Goal: Entertainment & Leisure: Browse casually

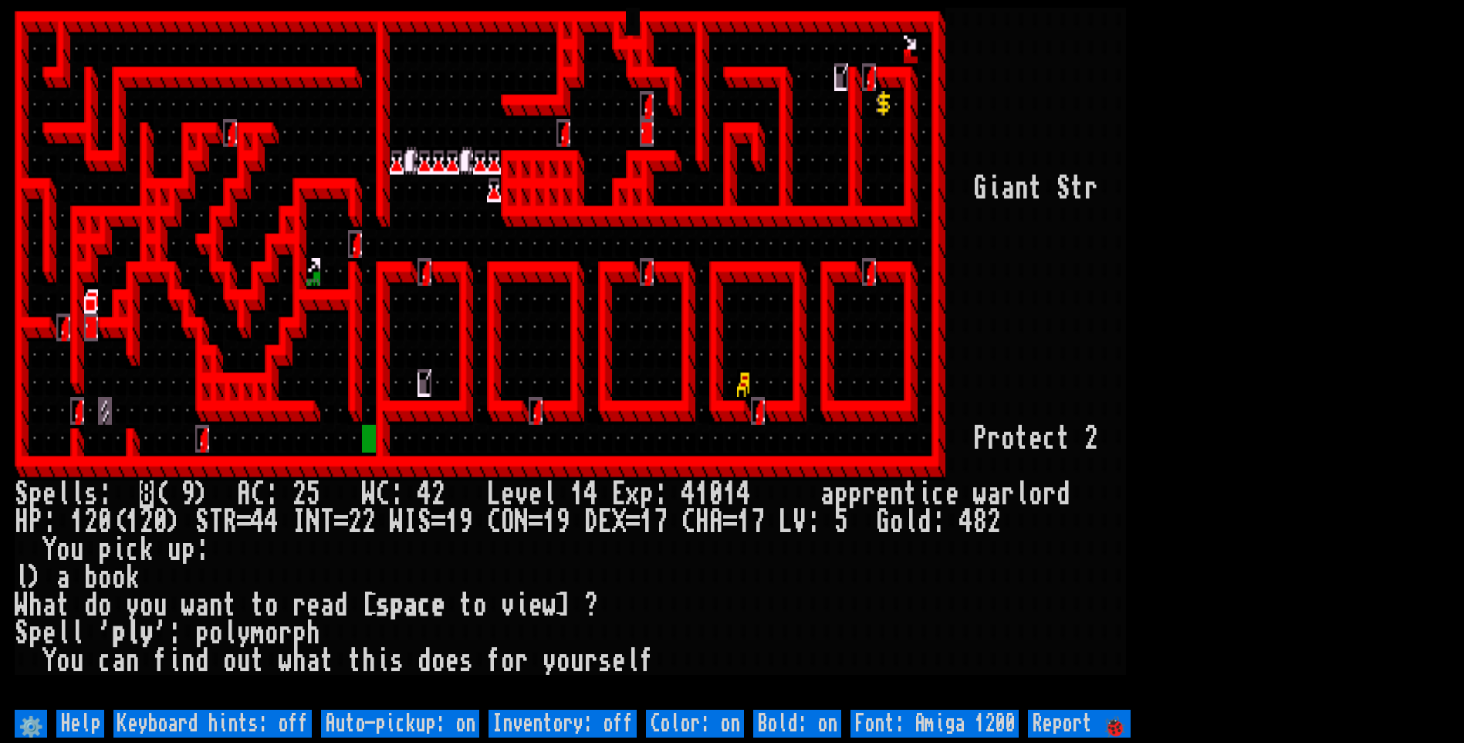
click at [452, 724] on off "Auto-pickup: on" at bounding box center [400, 723] width 158 height 28
type off "Auto-pickup: off"
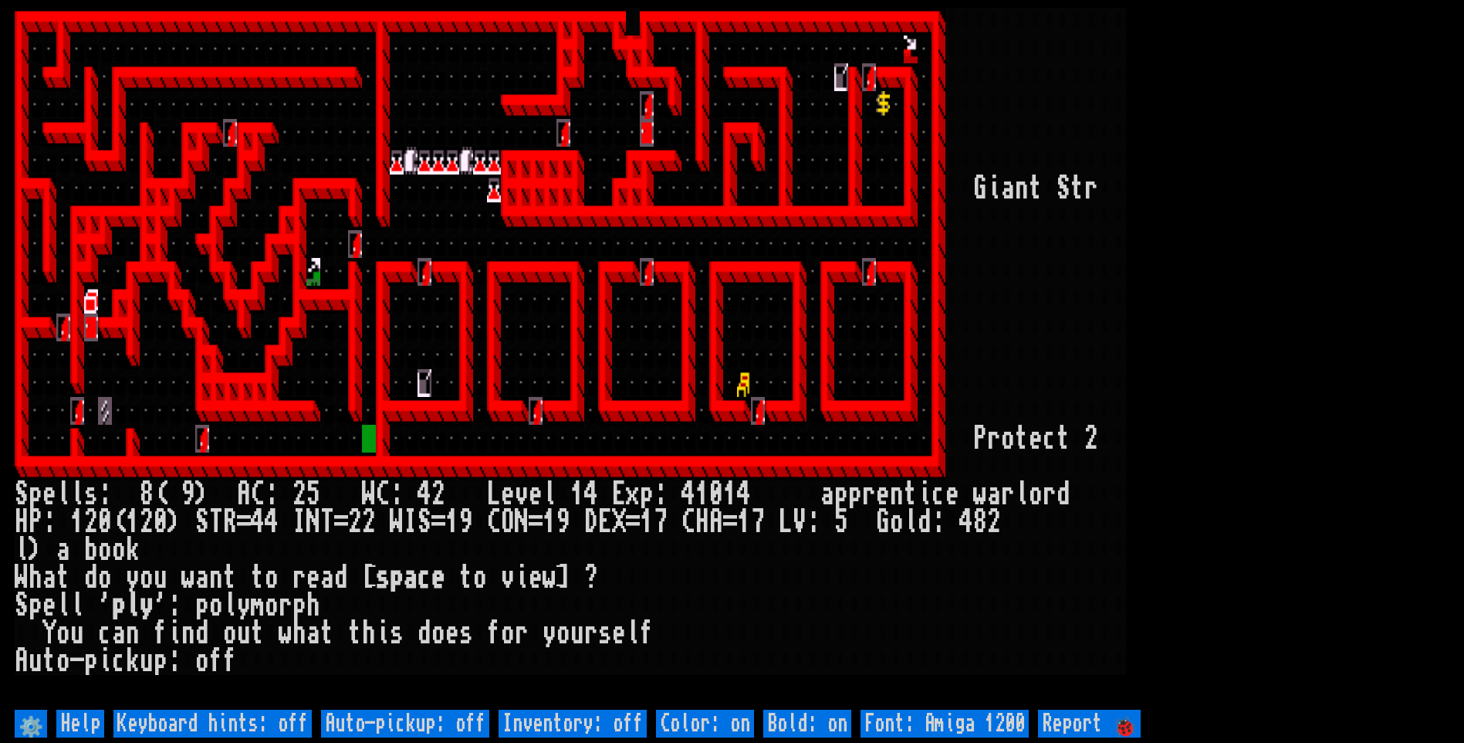
drag, startPoint x: 1251, startPoint y: 253, endPoint x: 1242, endPoint y: 256, distance: 9.5
click at [1247, 252] on larn at bounding box center [732, 357] width 1435 height 698
